Goal: Task Accomplishment & Management: Manage account settings

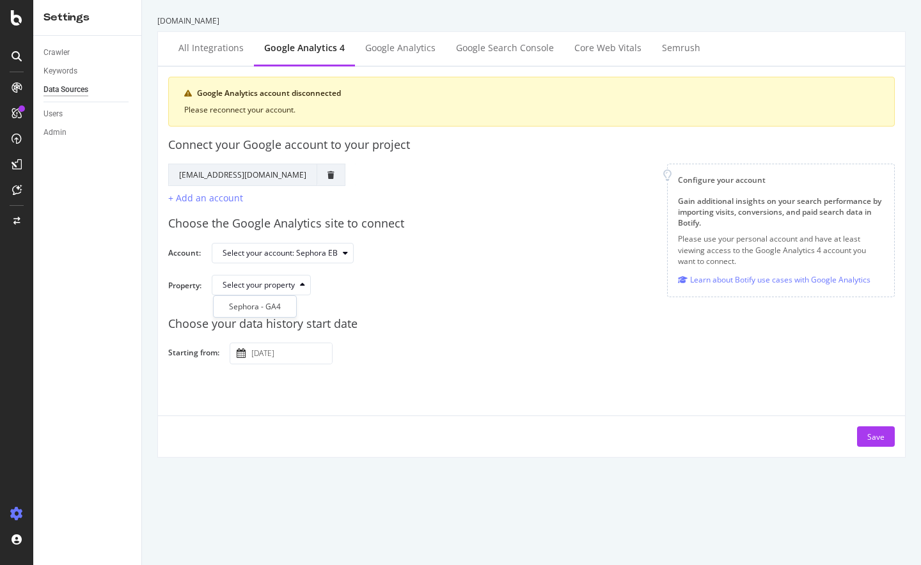
click at [279, 303] on div "Sephora - GA4" at bounding box center [255, 306] width 52 height 11
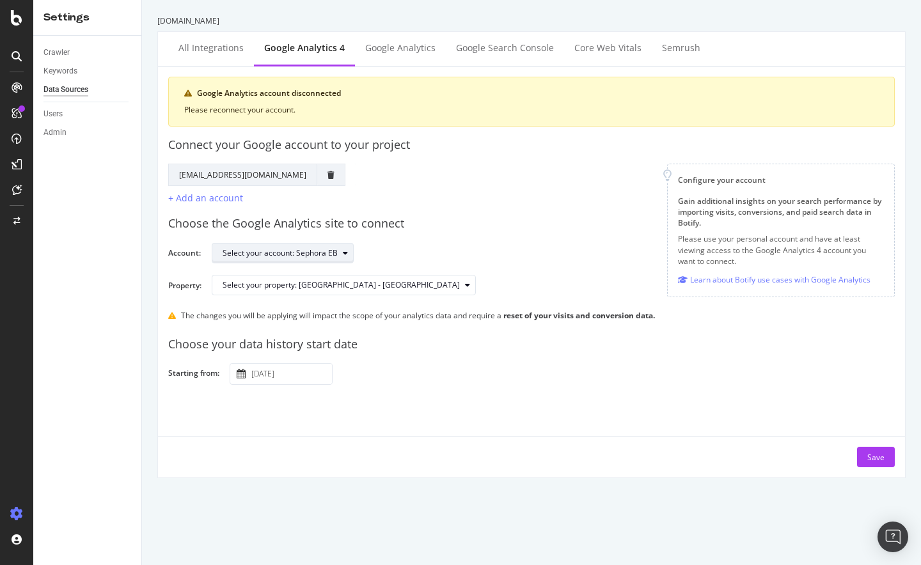
click at [302, 257] on div "Select your account: Sephora EB" at bounding box center [280, 253] width 115 height 8
click at [466, 237] on div "Choose the Google Analytics site to connect Account: Select your account: Sepho…" at bounding box center [531, 255] width 726 height 100
click at [871, 455] on div "Save" at bounding box center [875, 457] width 17 height 11
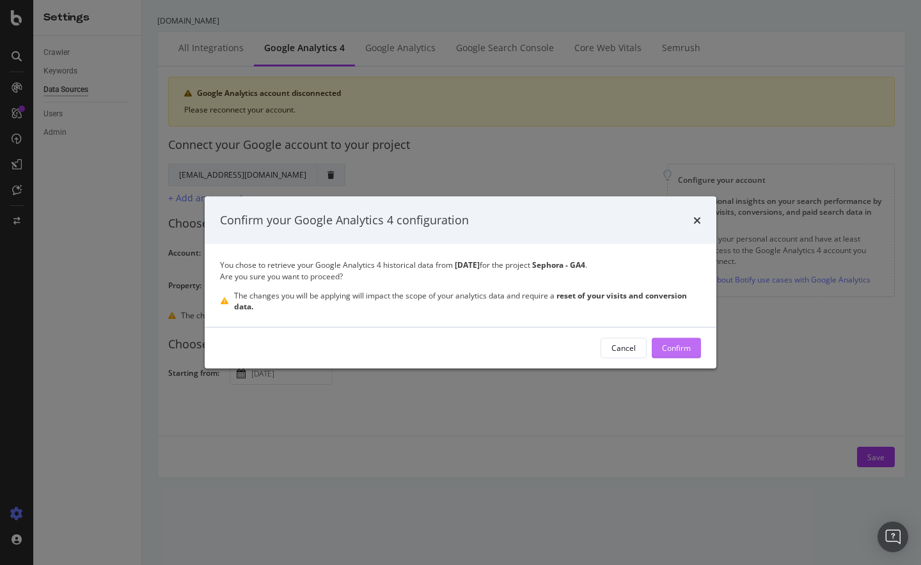
click at [683, 345] on div "Confirm" at bounding box center [676, 348] width 29 height 11
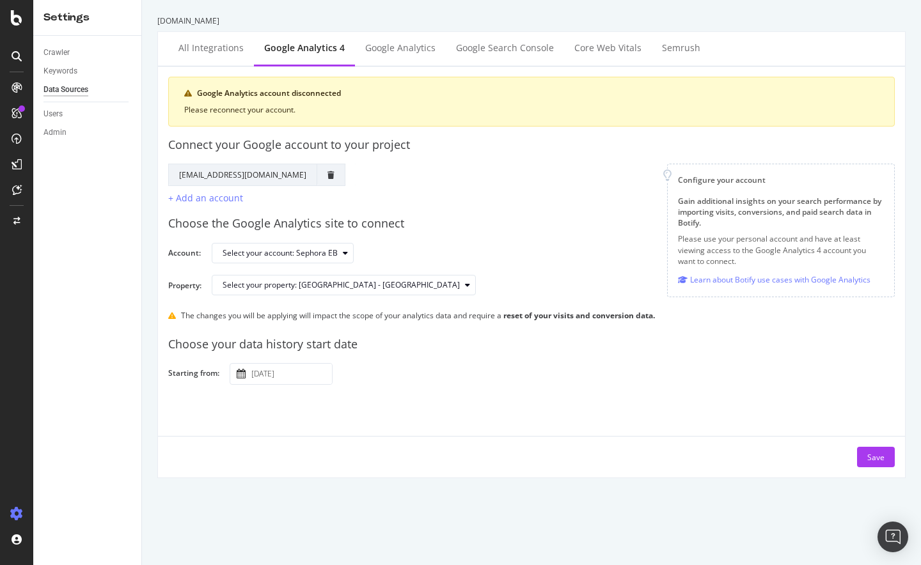
click at [593, 492] on div "sephora.com.au All integrations Google Analytics 4 Google Analytics Google Sear…" at bounding box center [531, 282] width 779 height 565
click at [599, 432] on div "Google Analytics account disconnected Please reconnect your account. Connect yo…" at bounding box center [531, 272] width 726 height 391
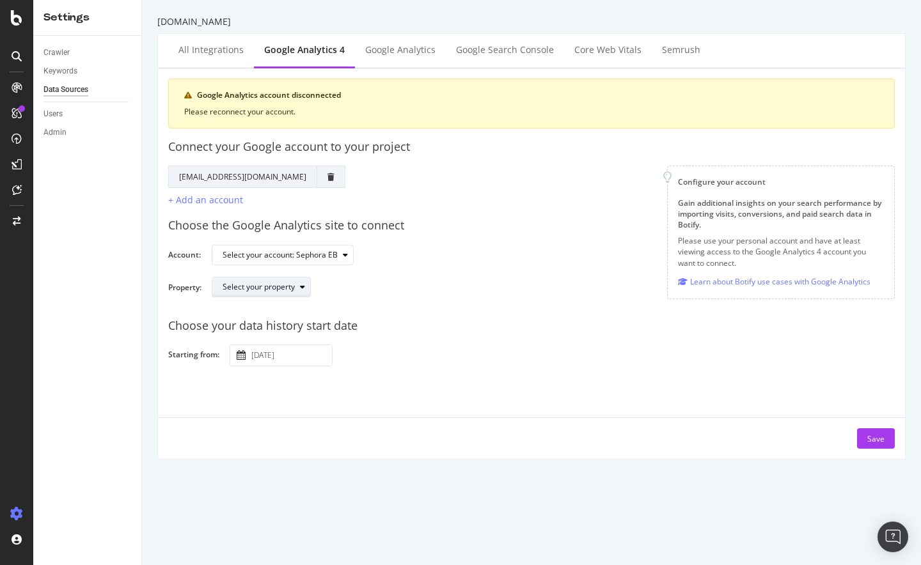
click at [252, 295] on div "Select your property" at bounding box center [267, 287] width 88 height 18
